Goal: Information Seeking & Learning: Check status

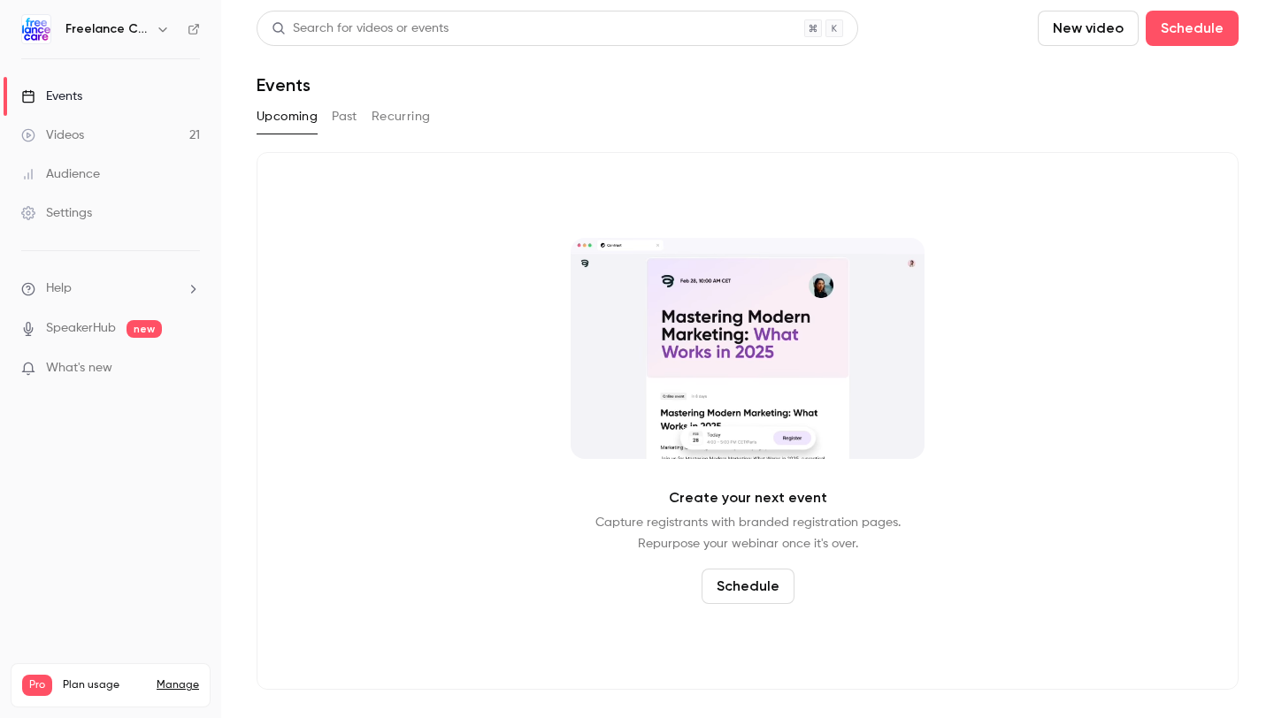
click at [154, 140] on link "Videos 21" at bounding box center [110, 135] width 221 height 39
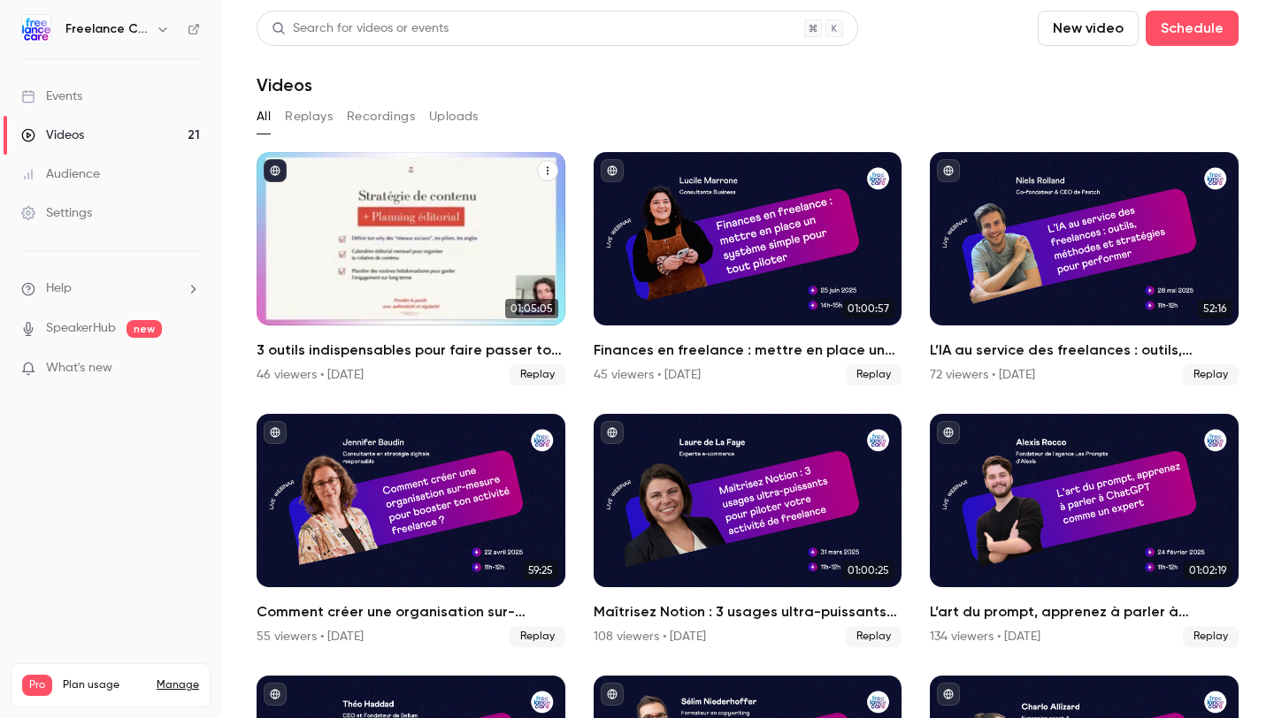
click at [354, 353] on h2 "3 outils indispensables pour faire passer ton activité freelance au niveau supé…" at bounding box center [410, 350] width 309 height 21
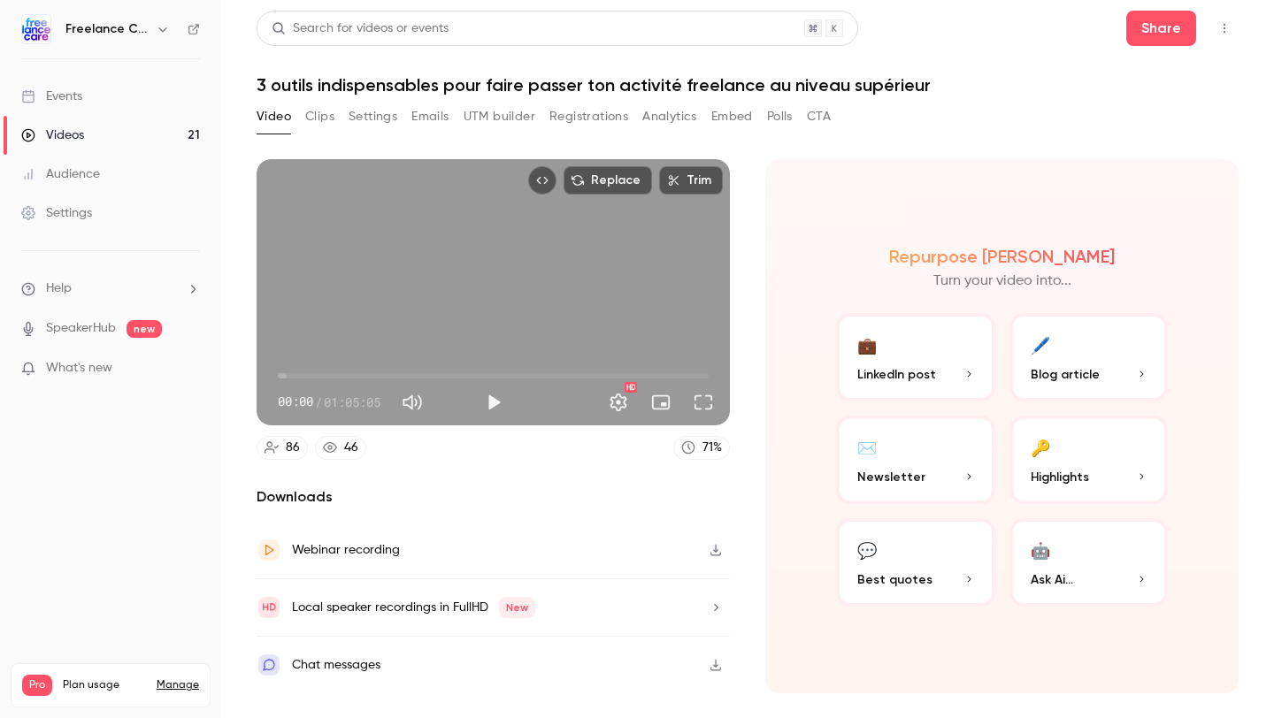
click at [671, 117] on button "Analytics" at bounding box center [669, 117] width 55 height 28
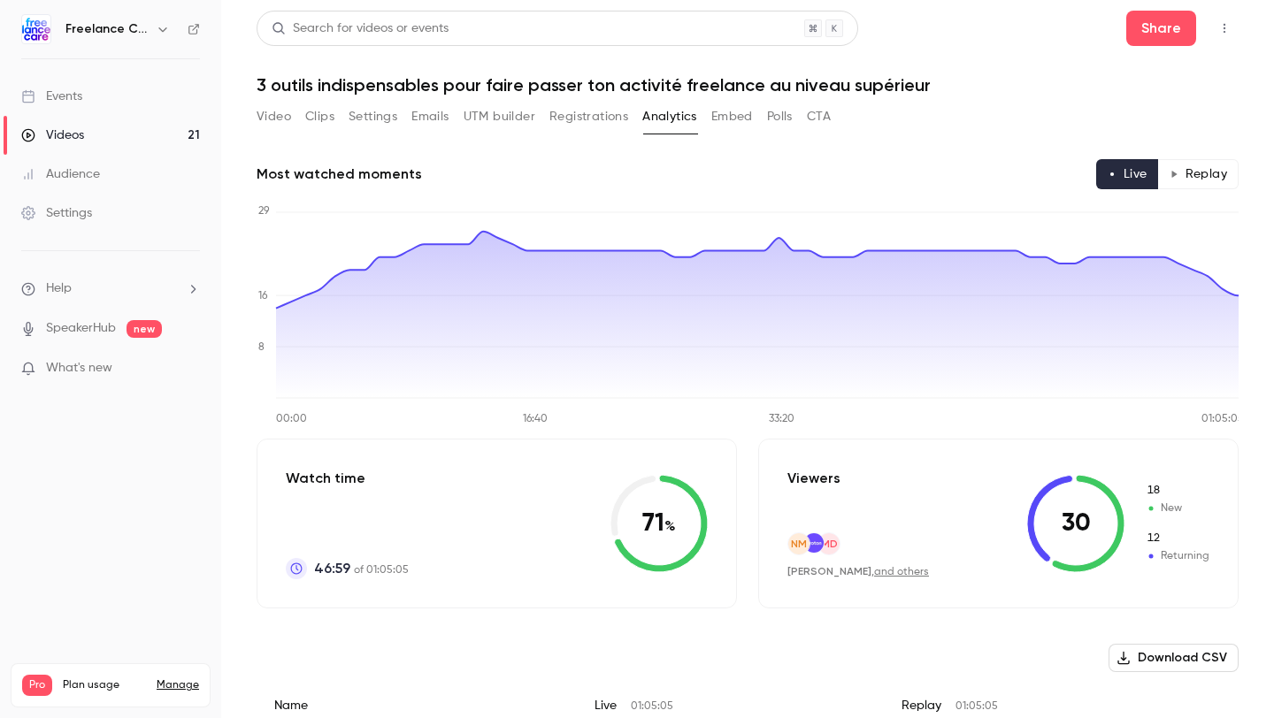
click at [279, 119] on button "Video" at bounding box center [273, 117] width 34 height 28
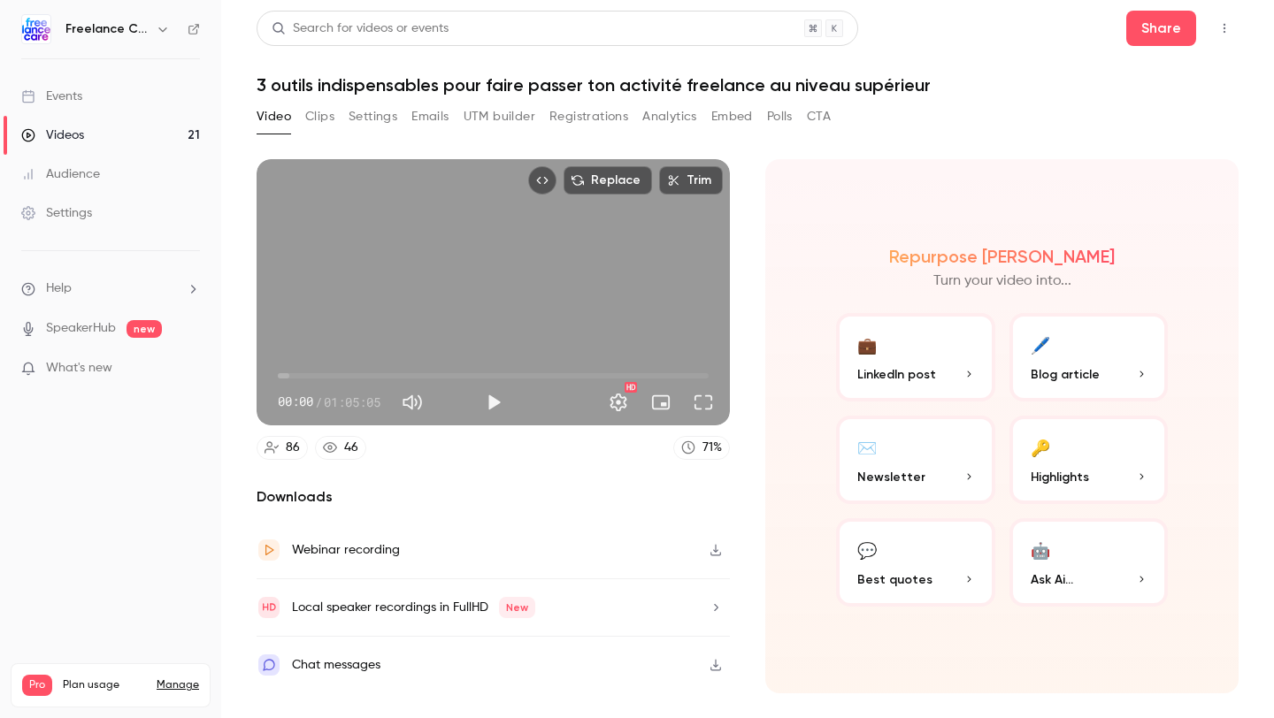
click at [337, 117] on div "Video Clips Settings Emails UTM builder Registrations Analytics Embed Polls CTA" at bounding box center [543, 117] width 574 height 28
click at [578, 111] on button "Registrations" at bounding box center [588, 117] width 79 height 28
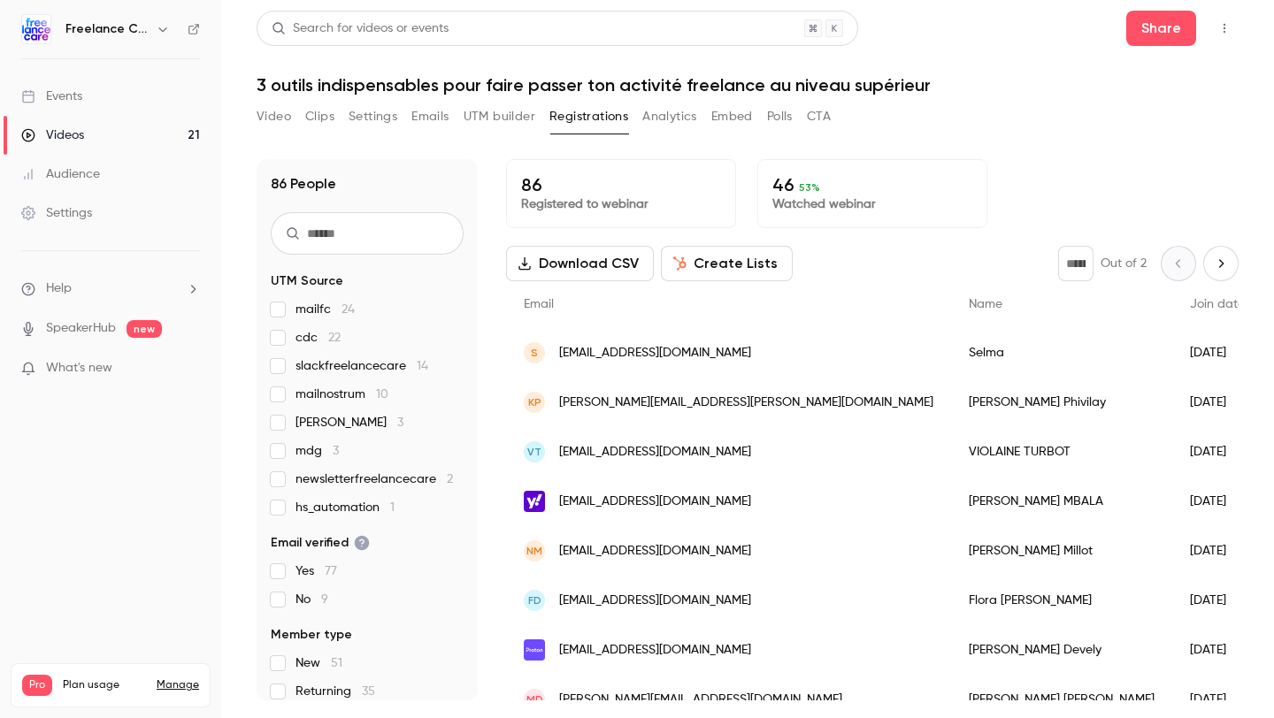
click at [528, 181] on p "86" at bounding box center [621, 184] width 200 height 21
copy p "86"
click at [661, 118] on button "Analytics" at bounding box center [669, 117] width 55 height 28
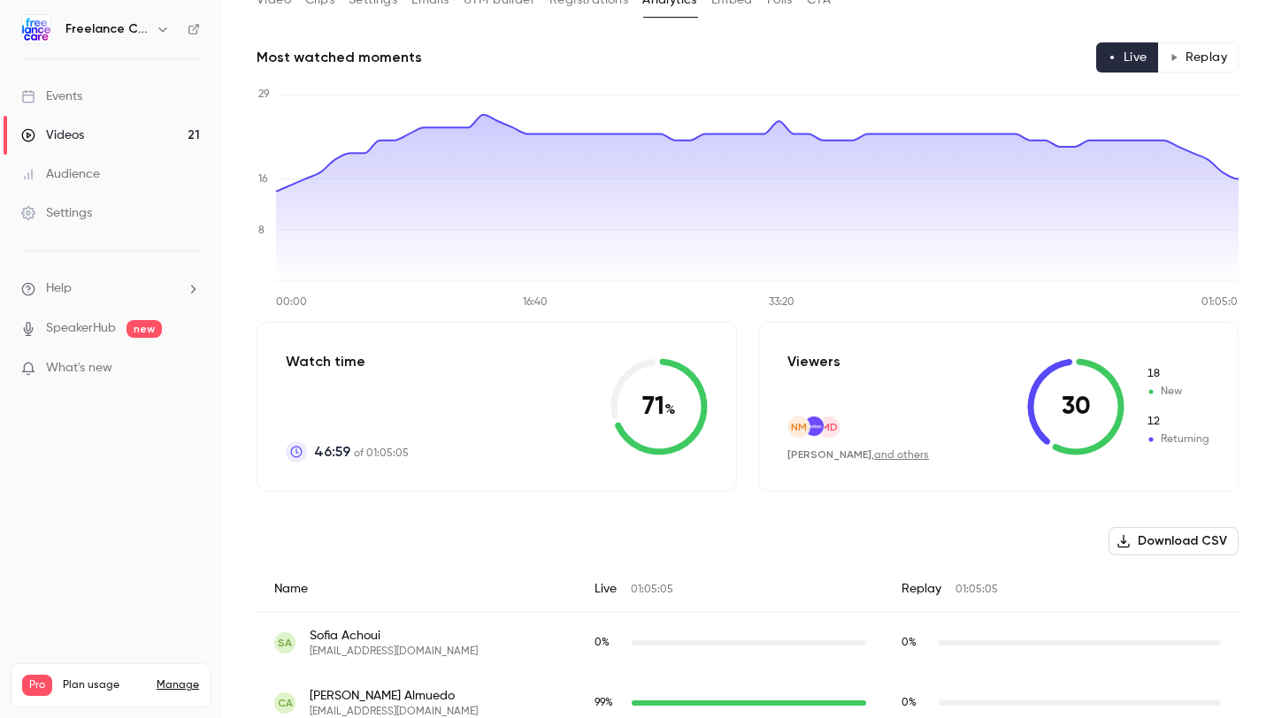
scroll to position [118, 0]
click at [1206, 54] on button "Replay" at bounding box center [1198, 57] width 80 height 30
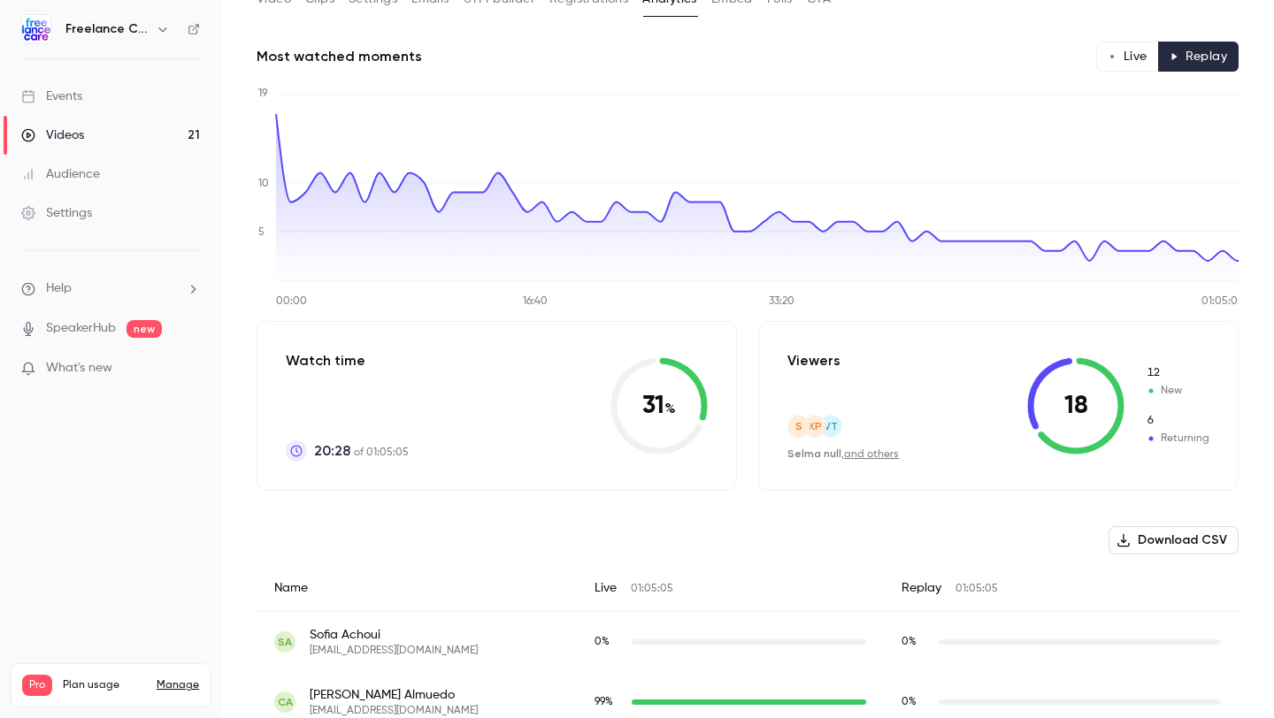
click at [1114, 56] on circle "button" at bounding box center [1112, 57] width 4 height 4
